Goal: Task Accomplishment & Management: Manage account settings

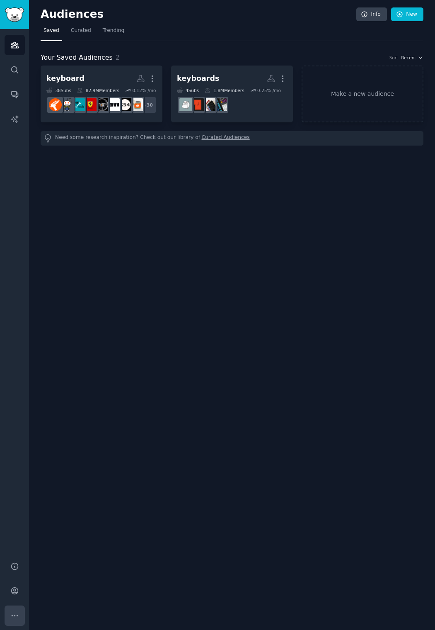
click at [22, 612] on button "More" at bounding box center [15, 615] width 20 height 20
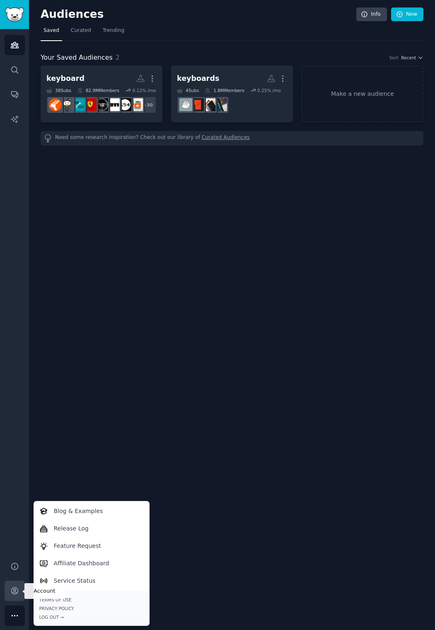
click at [12, 591] on icon "Sidebar" at bounding box center [14, 590] width 9 height 9
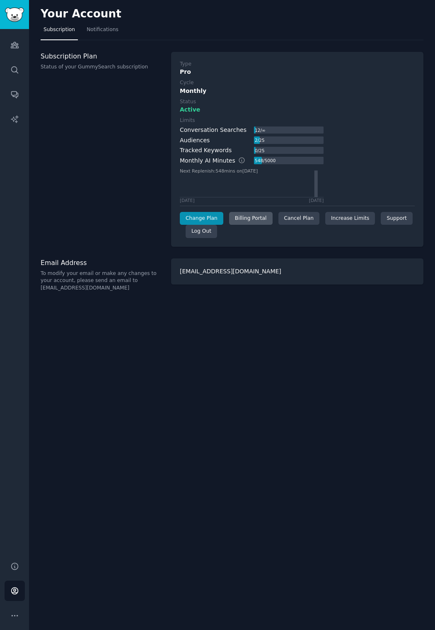
click at [255, 221] on div "Billing Portal" at bounding box center [251, 218] width 44 height 13
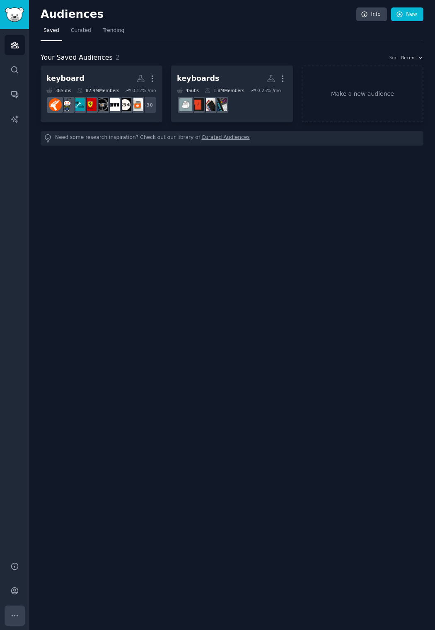
click at [14, 615] on icon "Sidebar" at bounding box center [14, 615] width 9 height 9
click at [15, 589] on icon "Sidebar" at bounding box center [14, 591] width 7 height 7
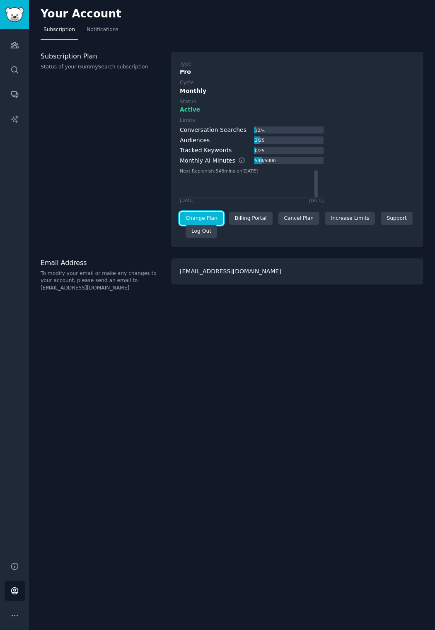
click at [212, 217] on link "Change Plan" at bounding box center [202, 218] width 44 height 13
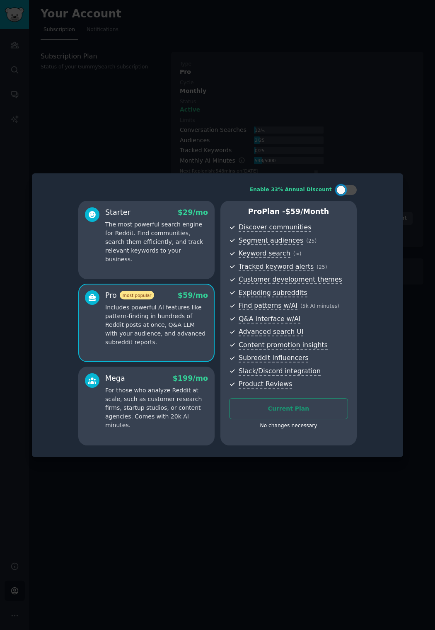
click at [377, 159] on div at bounding box center [217, 315] width 435 height 630
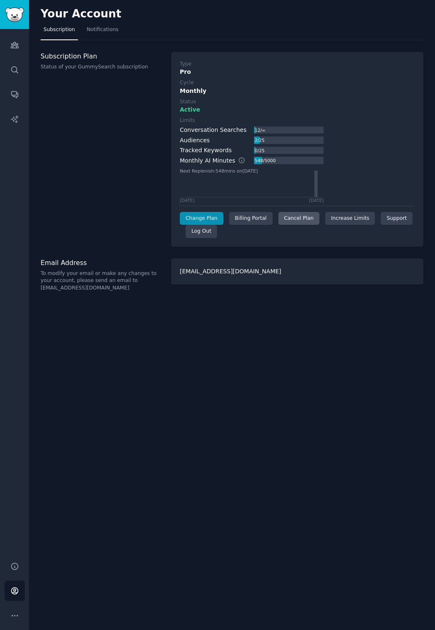
click at [293, 219] on div "Cancel Plan" at bounding box center [299, 218] width 41 height 13
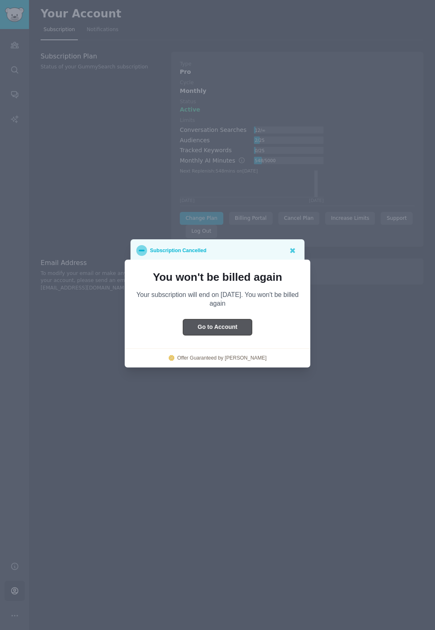
click at [235, 328] on button "Go to Account" at bounding box center [217, 327] width 69 height 16
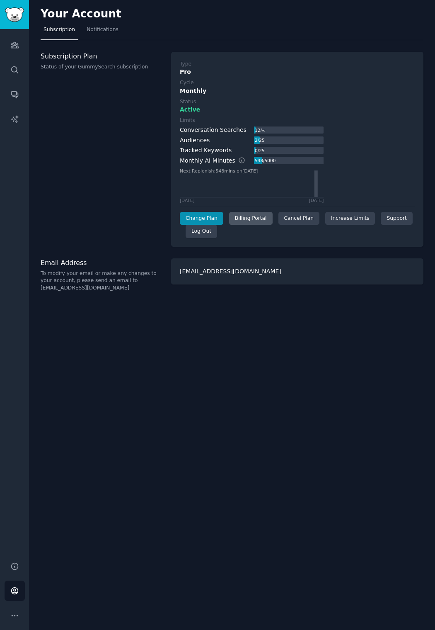
click at [258, 219] on div "Billing Portal" at bounding box center [251, 218] width 44 height 13
